Goal: Information Seeking & Learning: Check status

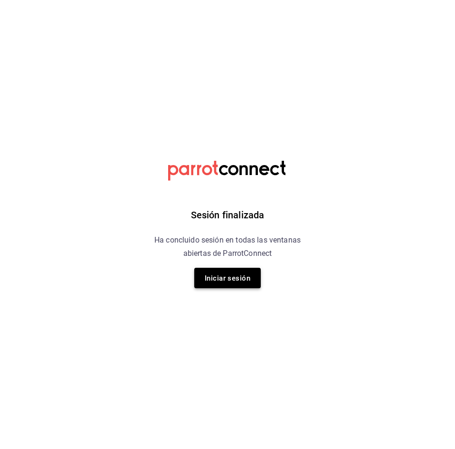
click at [223, 286] on button "Iniciar sesión" at bounding box center [227, 278] width 67 height 20
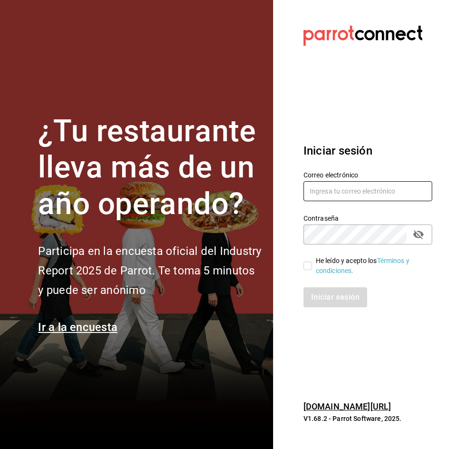
type input "[EMAIL_ADDRESS][DOMAIN_NAME]"
click at [316, 263] on font "He leído y acepto los" at bounding box center [346, 261] width 61 height 8
click at [312, 263] on input "He leído y acepto los Términos y condiciones." at bounding box center [308, 265] width 9 height 9
checkbox input "true"
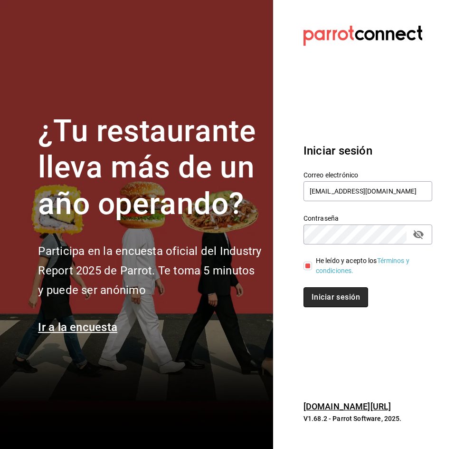
click at [318, 298] on font "Iniciar sesión" at bounding box center [336, 296] width 48 height 9
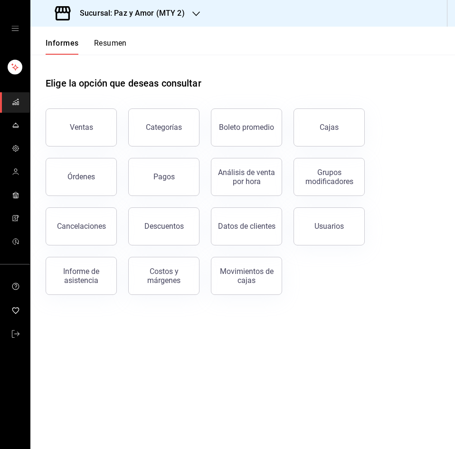
drag, startPoint x: 124, startPoint y: 29, endPoint x: 119, endPoint y: 42, distance: 13.7
click at [123, 35] on div "Informes Resumen" at bounding box center [78, 41] width 96 height 28
click at [119, 42] on font "Resumen" at bounding box center [110, 42] width 33 height 9
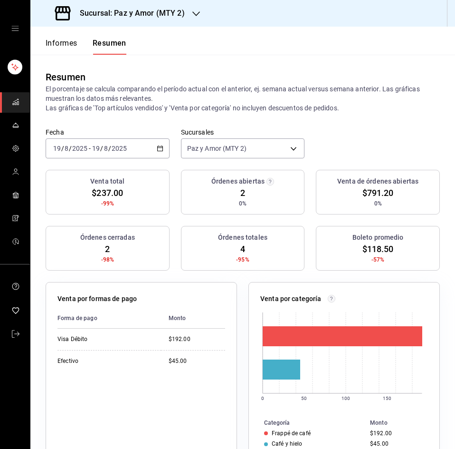
click at [167, 15] on font "Sucursal: Paz y Amor (MTY 2)" at bounding box center [132, 13] width 105 height 9
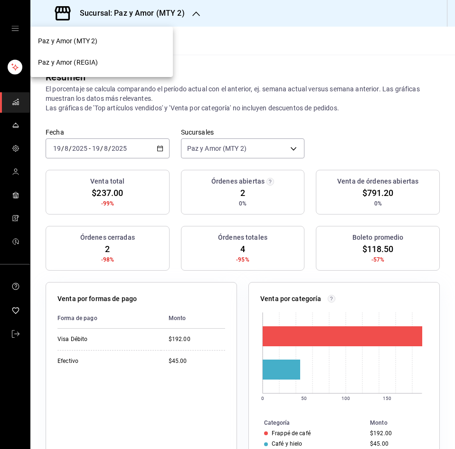
click at [105, 69] on div "Paz y Amor (REGIA)" at bounding box center [101, 62] width 143 height 21
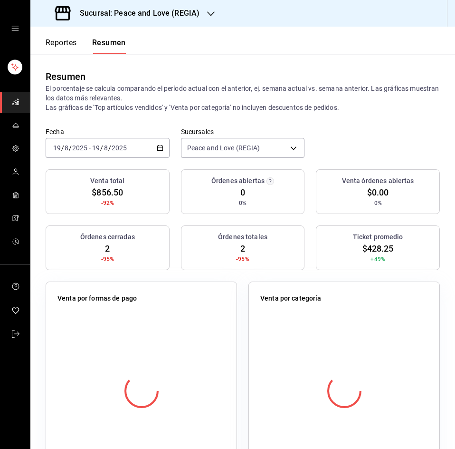
click at [332, 76] on div "Resumen" at bounding box center [243, 76] width 394 height 14
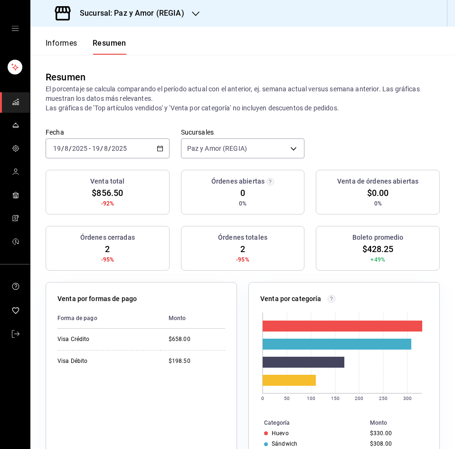
click at [158, 147] on icon "button" at bounding box center [160, 148] width 7 height 7
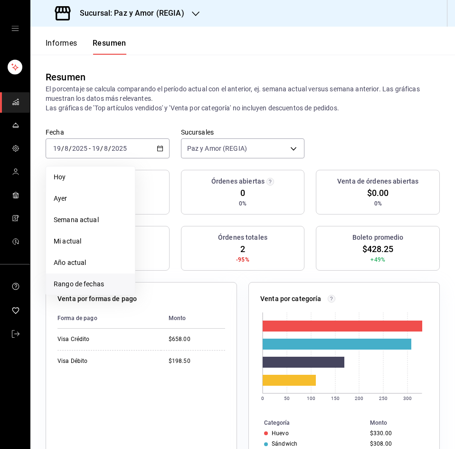
click at [100, 288] on span "Rango de fechas" at bounding box center [91, 284] width 74 height 10
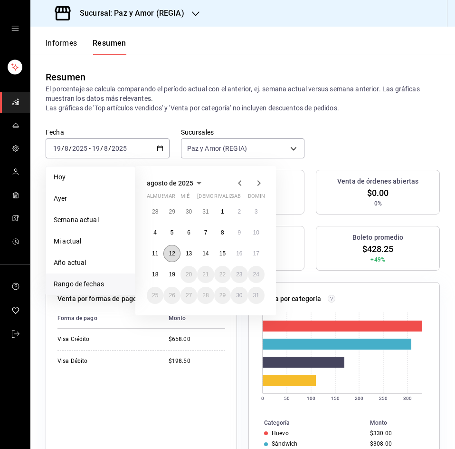
click at [176, 255] on button "12" at bounding box center [171, 253] width 17 height 17
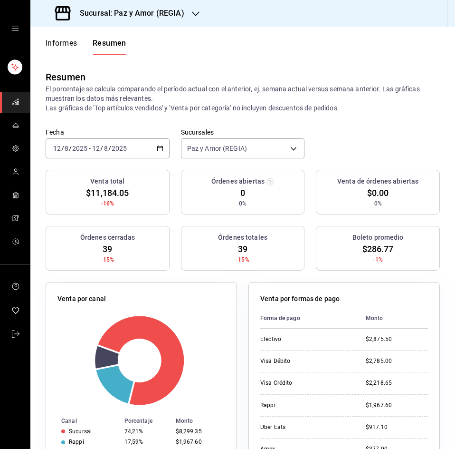
click at [368, 143] on div "Fecha [DATE] [DATE] - [DATE] [DATE] Sucursales Paz y Amor (REGIA) [object Objec…" at bounding box center [242, 149] width 425 height 42
click at [378, 134] on div "Fecha [DATE] [DATE] - [DATE] [DATE] Sucursales Paz y Amor (REGIA) [object Objec…" at bounding box center [242, 149] width 425 height 42
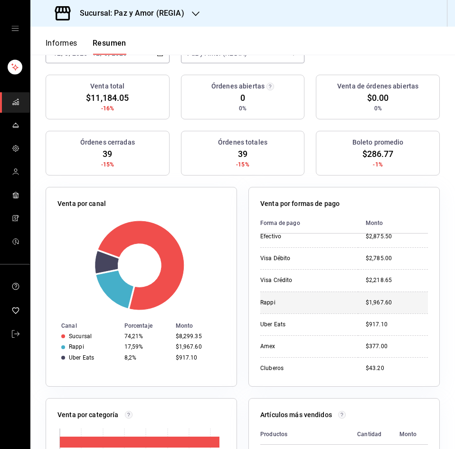
scroll to position [12, 0]
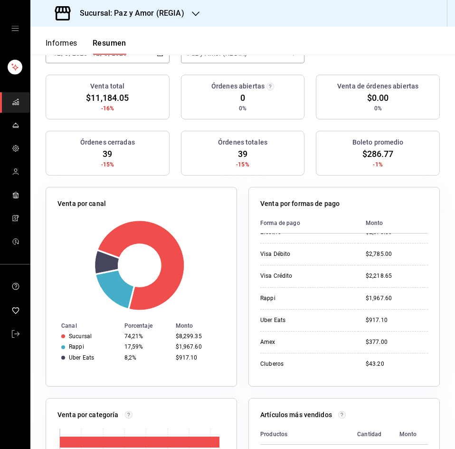
click at [433, 238] on div "Venta total $11,184.05 -16% Órdenes abiertas 0 0% Venta de órdenes abiertas $0.…" at bounding box center [242, 449] width 425 height 749
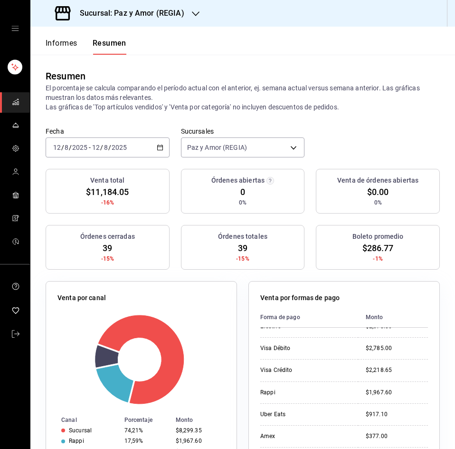
scroll to position [0, 0]
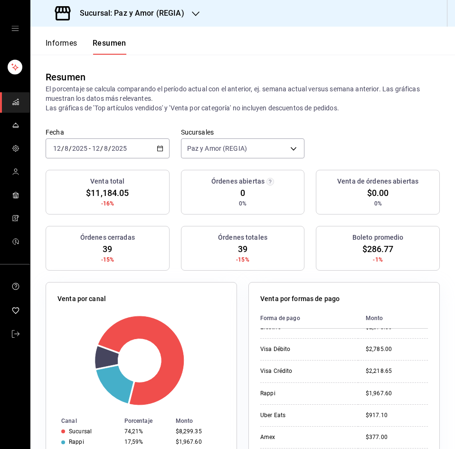
click at [59, 39] on font "Informes" at bounding box center [62, 42] width 32 height 9
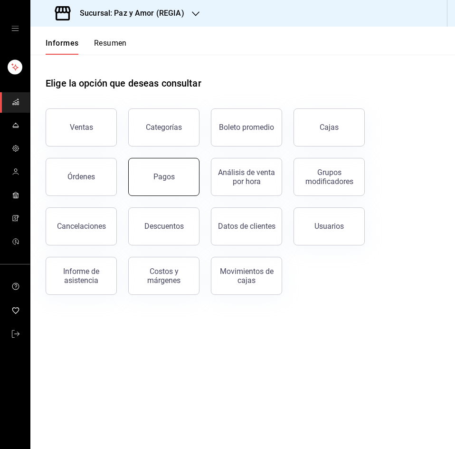
click at [167, 182] on button "Pagos" at bounding box center [163, 177] width 71 height 38
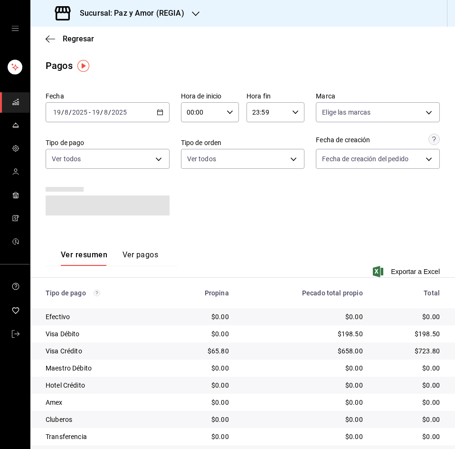
click at [160, 114] on \(Stroke\) "button" at bounding box center [160, 112] width 6 height 5
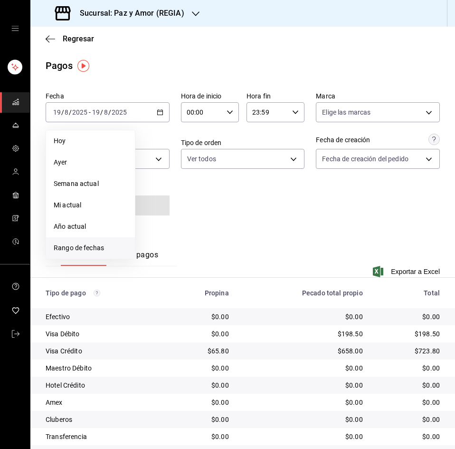
click at [94, 239] on li "Rango de fechas" at bounding box center [90, 247] width 89 height 21
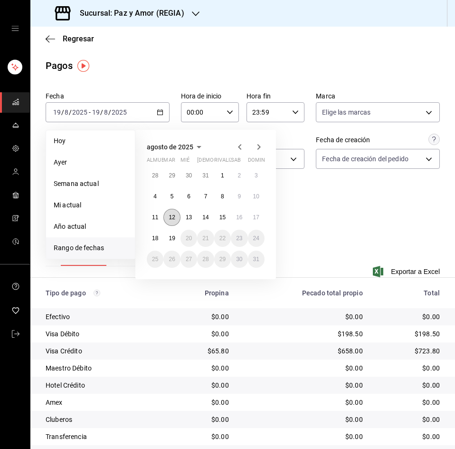
click at [175, 217] on button "12" at bounding box center [171, 217] width 17 height 17
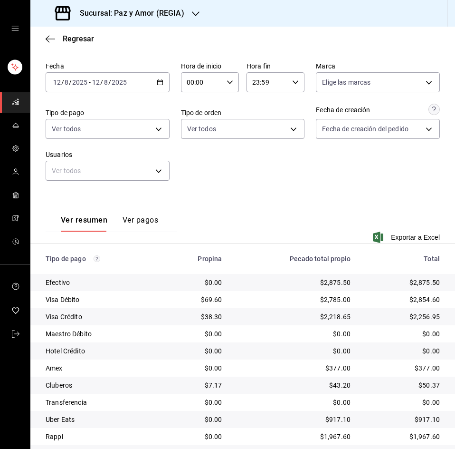
scroll to position [59, 0]
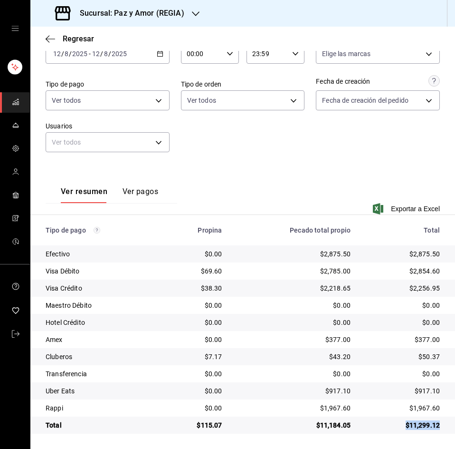
drag, startPoint x: 398, startPoint y: 430, endPoint x: 447, endPoint y: 423, distance: 49.5
click at [447, 423] on td "$11,299.12" at bounding box center [406, 424] width 97 height 17
drag, startPoint x: 68, startPoint y: 307, endPoint x: 81, endPoint y: 306, distance: 12.9
click at [70, 307] on font "Maestro Débito" at bounding box center [69, 305] width 46 height 8
click at [248, 293] on td "$2,218.65" at bounding box center [294, 287] width 129 height 17
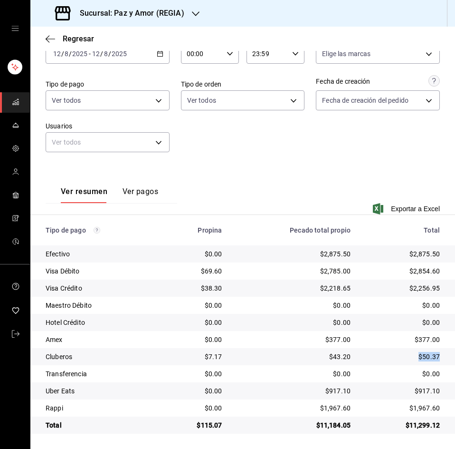
drag, startPoint x: 407, startPoint y: 354, endPoint x: 436, endPoint y: 354, distance: 28.5
click at [436, 354] on td "$50.37" at bounding box center [406, 356] width 97 height 17
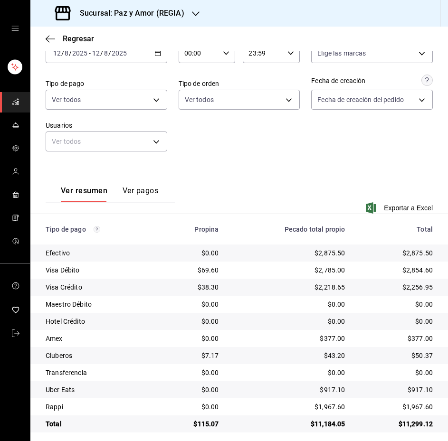
click at [358, 373] on td "$0.00" at bounding box center [401, 372] width 96 height 17
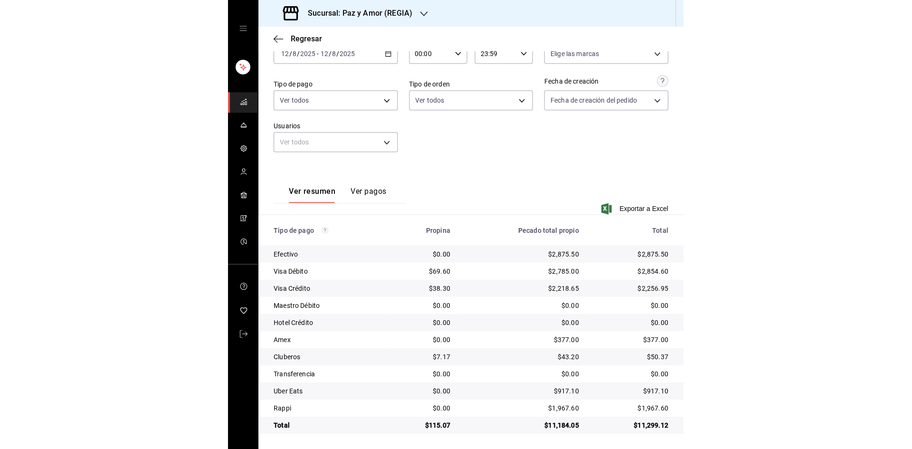
scroll to position [5, 0]
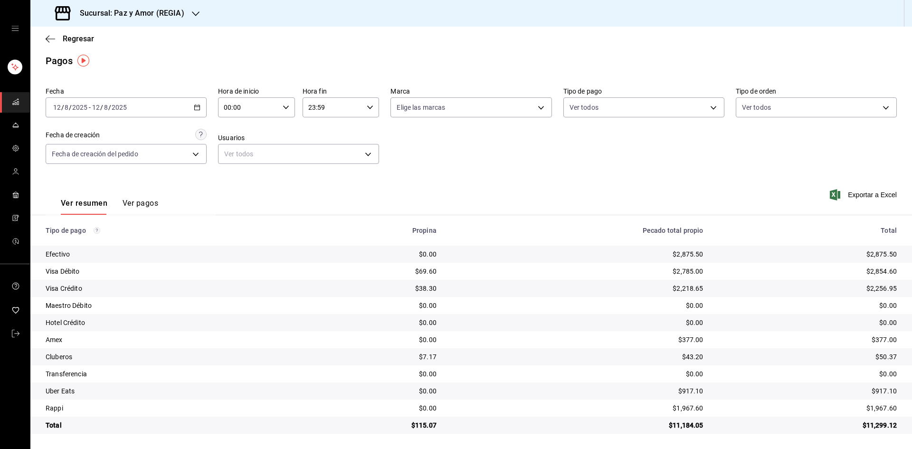
click at [455, 306] on div "$0.00" at bounding box center [578, 306] width 252 height 10
drag, startPoint x: 231, startPoint y: 340, endPoint x: 219, endPoint y: 246, distance: 94.8
click at [231, 339] on div "Amex" at bounding box center [170, 340] width 249 height 10
click at [169, 14] on font "Sucursal: Paz y Amor (REGIA)" at bounding box center [132, 13] width 105 height 9
click at [130, 66] on div "Paz y Amor (REGIA)" at bounding box center [101, 62] width 127 height 10
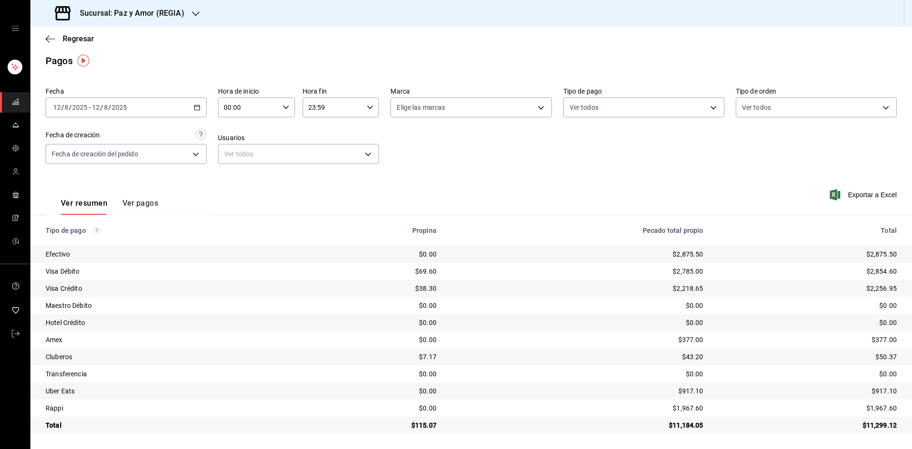
click at [201, 102] on div "[DATE] [DATE] - [DATE] [DATE]" at bounding box center [126, 107] width 161 height 20
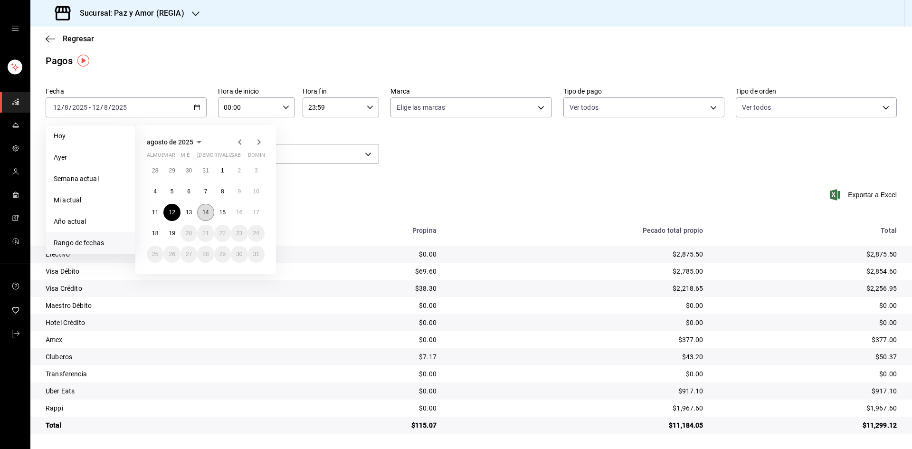
click at [209, 212] on button "14" at bounding box center [205, 212] width 17 height 17
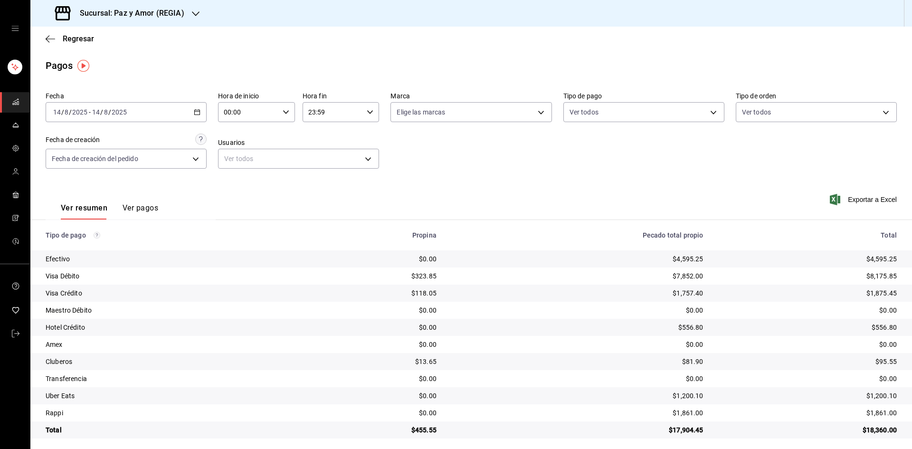
click at [55, 44] on div "Regresar" at bounding box center [471, 39] width 882 height 24
click at [50, 39] on icon "button" at bounding box center [51, 38] width 10 height 0
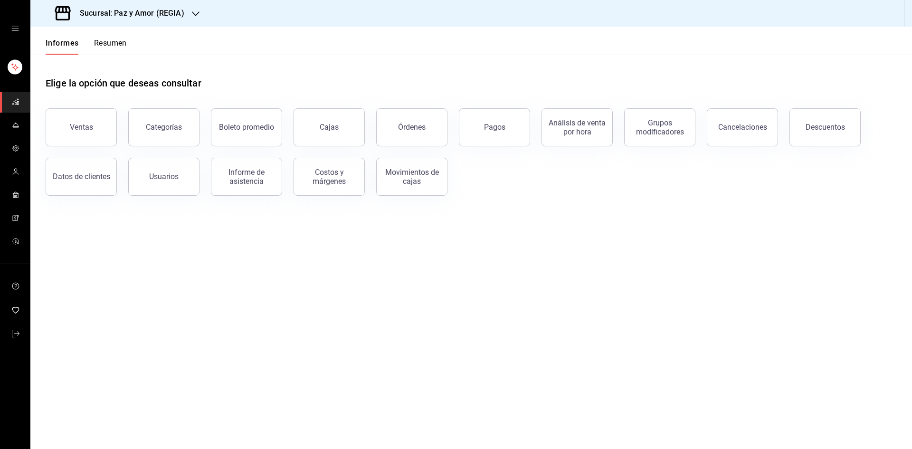
click at [114, 46] on font "Resumen" at bounding box center [110, 42] width 33 height 9
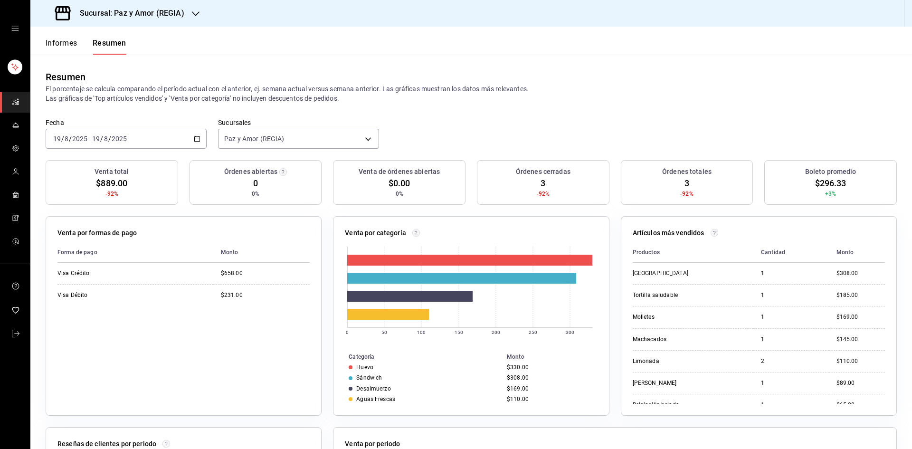
click at [455, 105] on div "Resumen El porcentaje se calcula comparando el período actual con el anterior, …" at bounding box center [471, 87] width 882 height 64
click at [180, 135] on div "[DATE] [DATE] - [DATE] [DATE]" at bounding box center [126, 139] width 161 height 20
click at [89, 271] on font "Rango de fechas" at bounding box center [79, 274] width 50 height 8
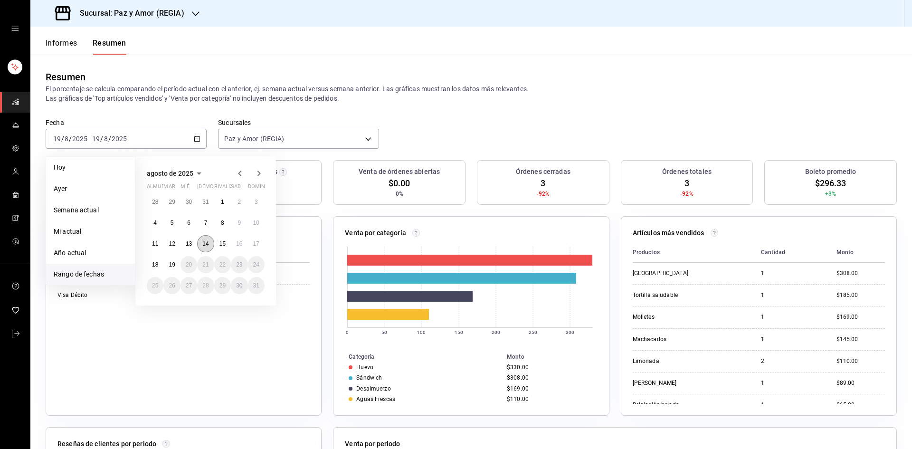
click at [204, 241] on font "14" at bounding box center [205, 243] width 6 height 7
click at [205, 241] on font "14" at bounding box center [205, 243] width 6 height 7
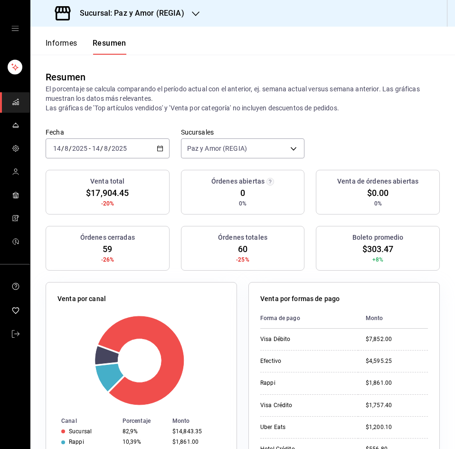
click at [350, 300] on div "Venta por formas de pago" at bounding box center [344, 301] width 168 height 14
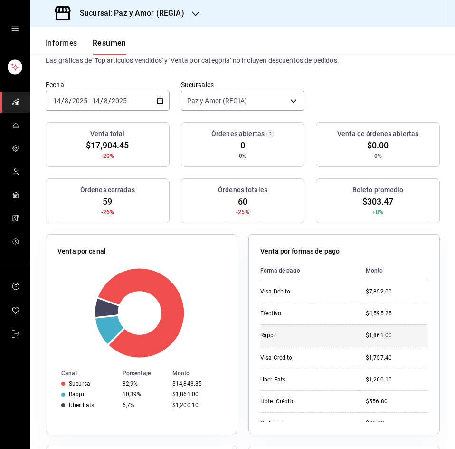
scroll to position [12, 0]
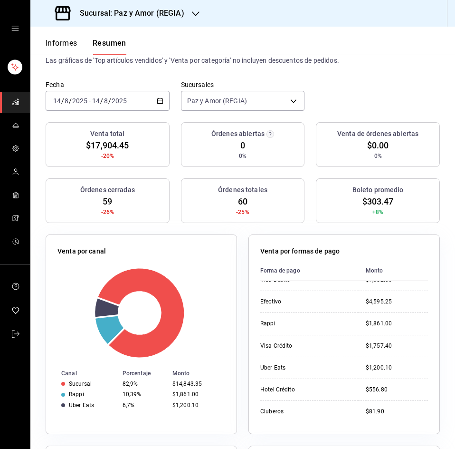
click at [214, 223] on div "Venta por canal Canal Porcentaje Monto Sucursal 82,9% $14,843.35 Rappi 10,39% $…" at bounding box center [135, 328] width 203 height 211
click at [181, 13] on font "Sucursal: Paz y Amor (REGIA)" at bounding box center [132, 13] width 105 height 9
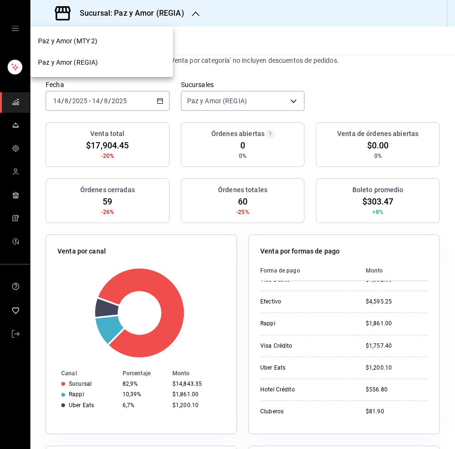
click at [105, 44] on div "Paz y Amor (MTY 2)" at bounding box center [101, 41] width 127 height 10
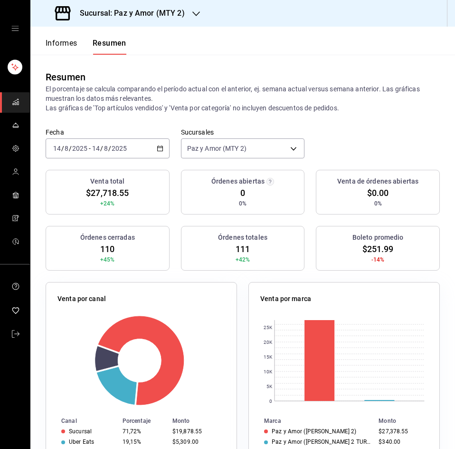
click at [408, 141] on div "Fecha [DATE] [DATE] - [DATE] [DATE] Sucursales Paz y Amor (MTY 2) [object Objec…" at bounding box center [242, 149] width 425 height 42
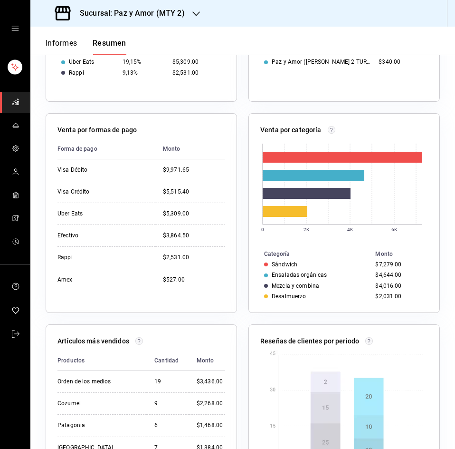
scroll to position [380, 0]
